Goal: Task Accomplishment & Management: Manage account settings

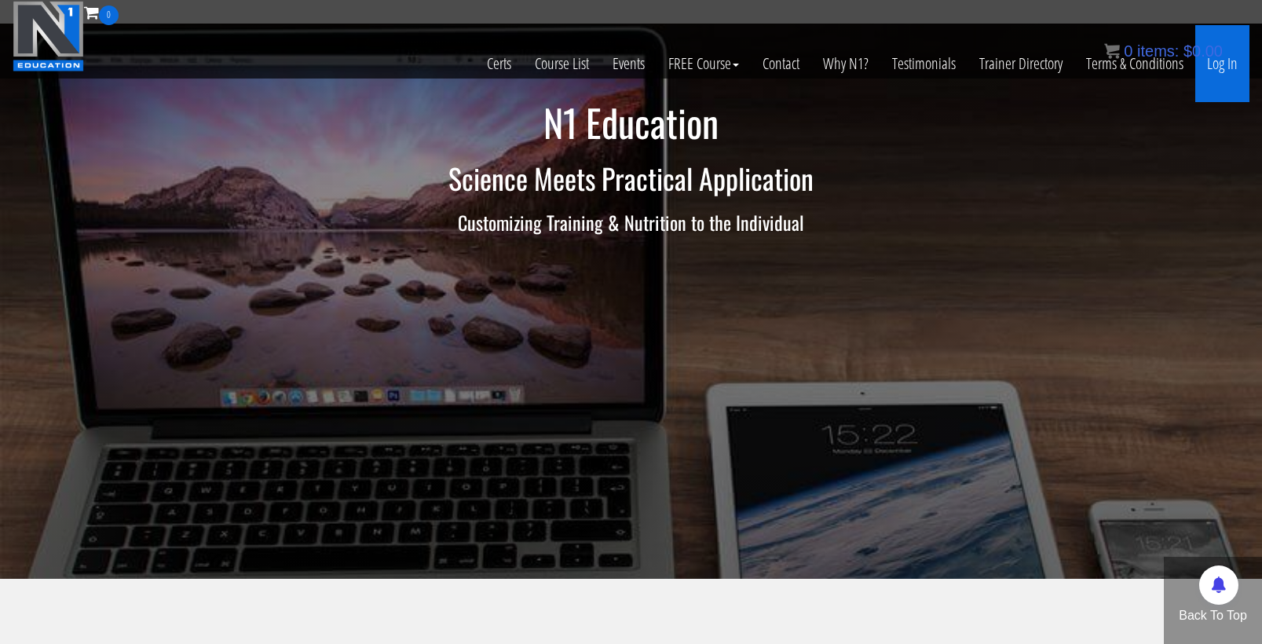
click at [1221, 71] on link "Log In" at bounding box center [1222, 63] width 54 height 77
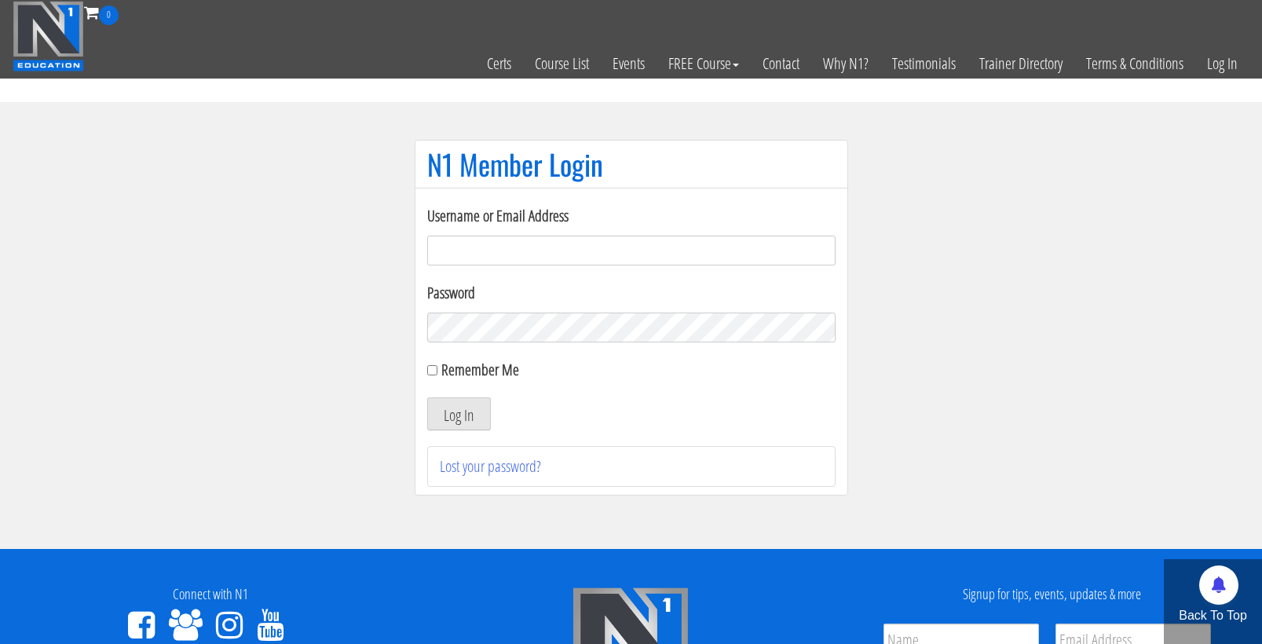
type input "cmoxley"
click at [458, 414] on button "Log In" at bounding box center [459, 413] width 64 height 33
click at [456, 411] on button "Log In" at bounding box center [459, 413] width 64 height 33
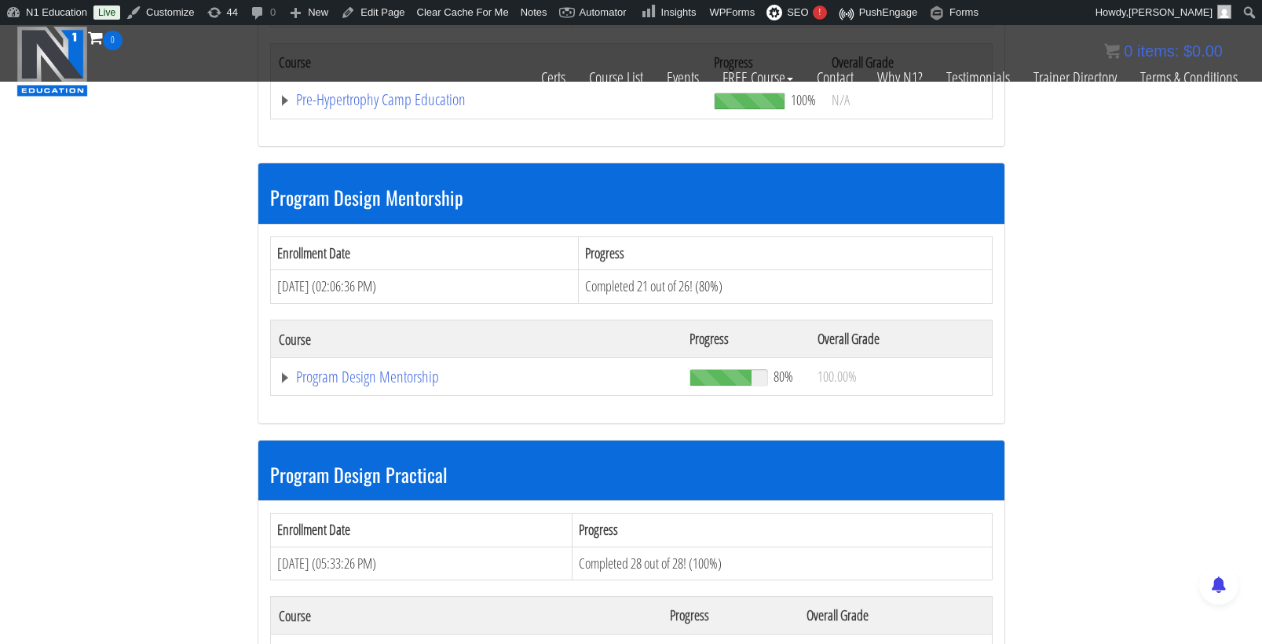
scroll to position [4672, 0]
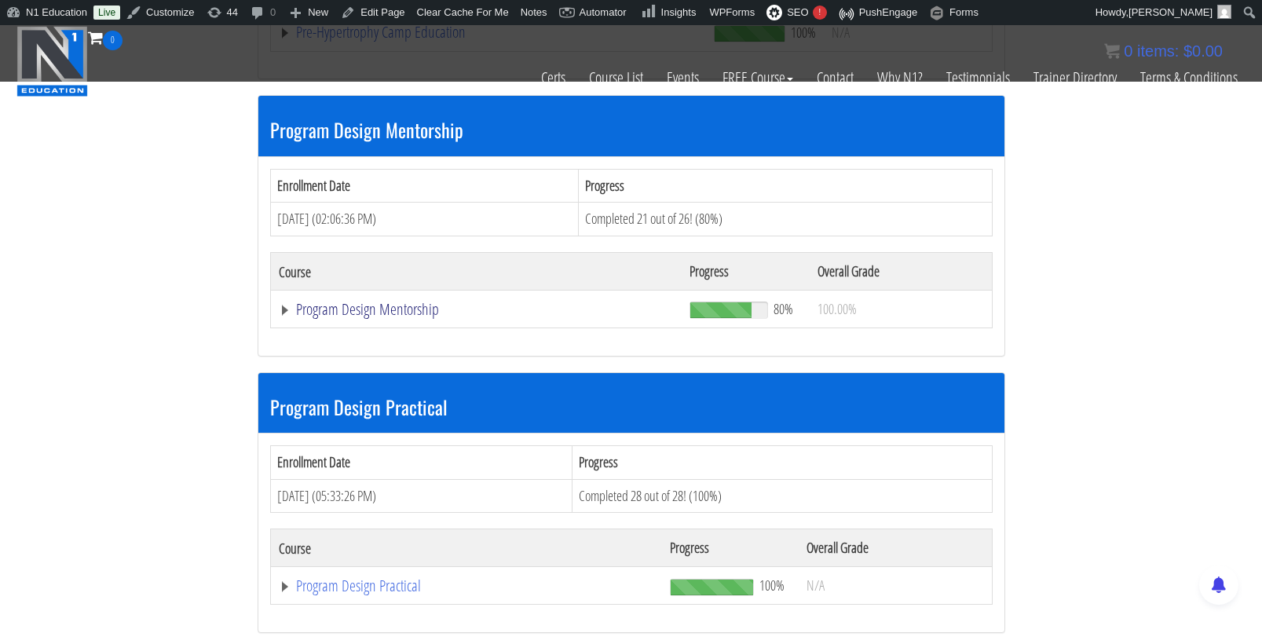
click at [411, 301] on link "Program Design Mentorship" at bounding box center [476, 309] width 395 height 16
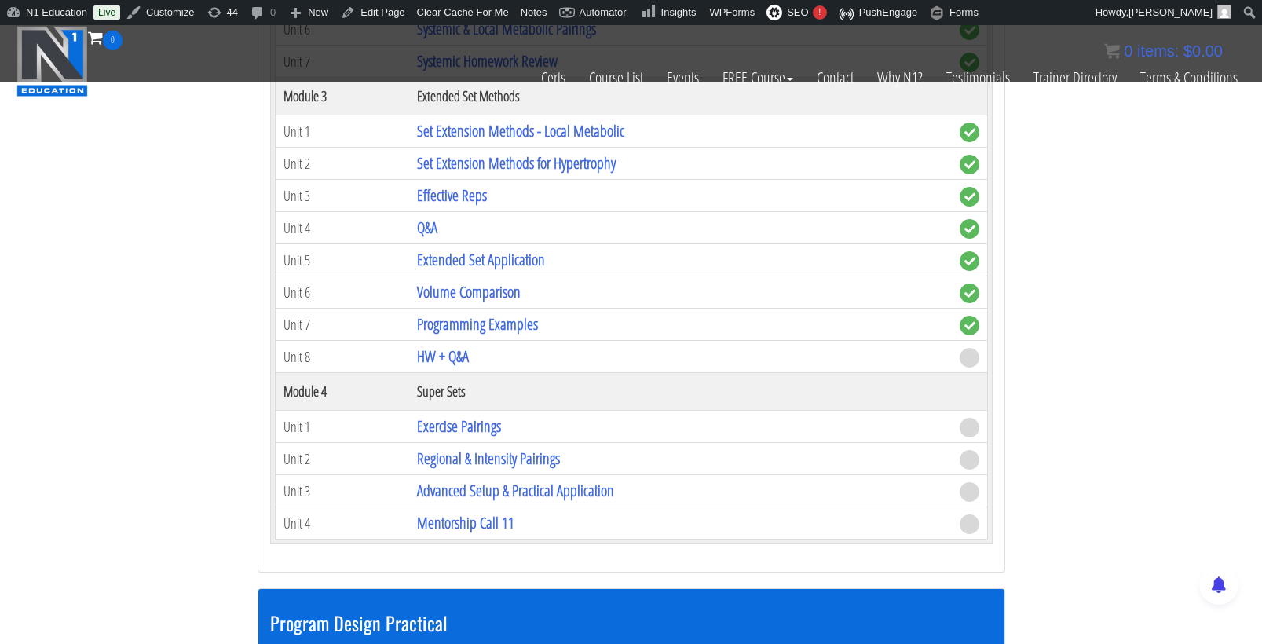
scroll to position [5450, 0]
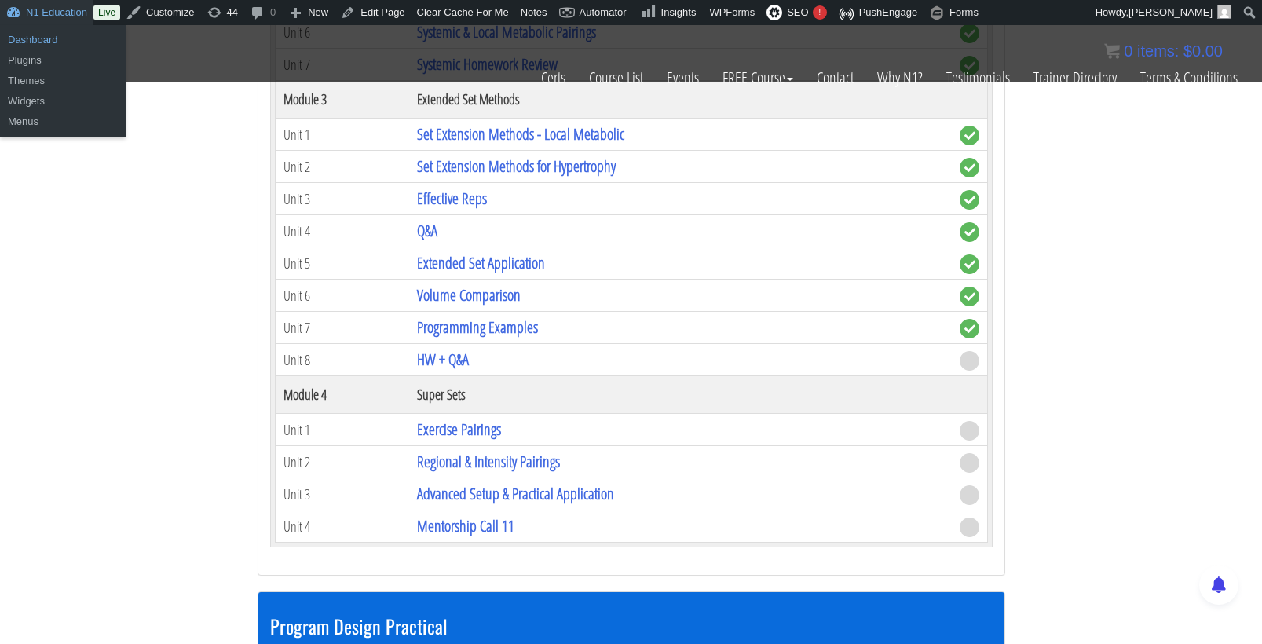
click at [46, 42] on link "Dashboard" at bounding box center [63, 40] width 126 height 20
